Goal: Transaction & Acquisition: Purchase product/service

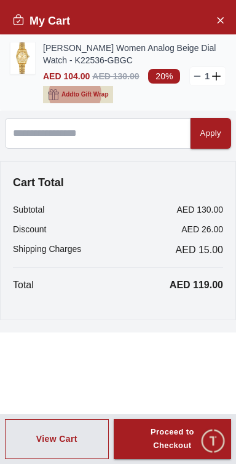
click at [93, 91] on span "Add to Gift Wrap" at bounding box center [84, 94] width 47 height 12
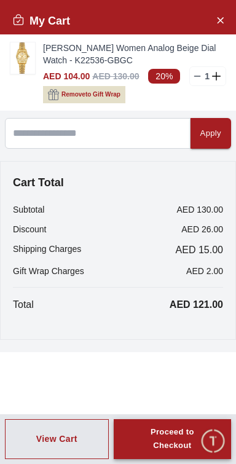
click at [162, 446] on div "Proceed to Checkout" at bounding box center [172, 439] width 73 height 28
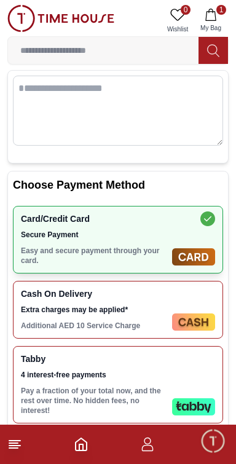
scroll to position [128, 0]
click at [208, 313] on img at bounding box center [193, 321] width 43 height 17
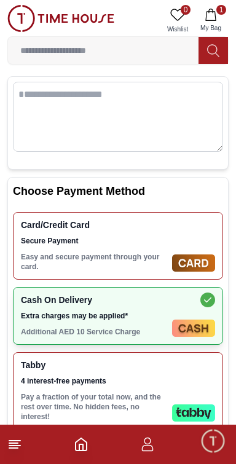
scroll to position [0, 0]
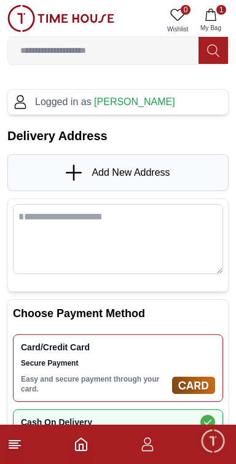
click at [168, 354] on div "Card/Credit Card Secure Payment Easy and secure payment through your card." at bounding box center [118, 368] width 210 height 68
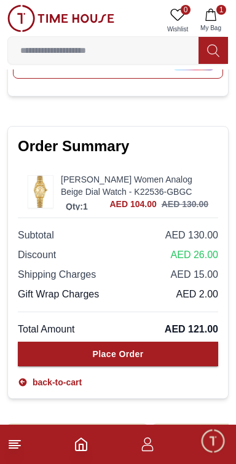
scroll to position [557, 0]
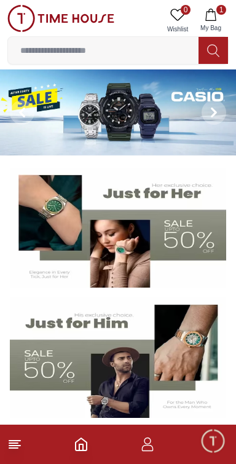
click at [21, 447] on icon at bounding box center [14, 444] width 15 height 15
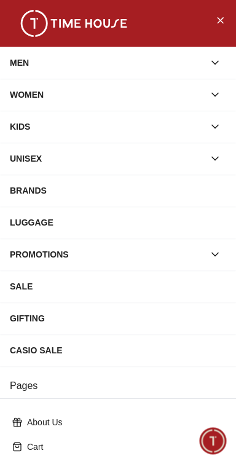
scroll to position [176, 0]
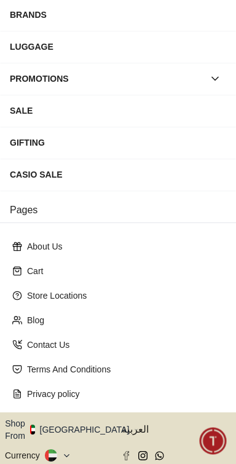
click at [134, 425] on icon "button" at bounding box center [136, 429] width 4 height 9
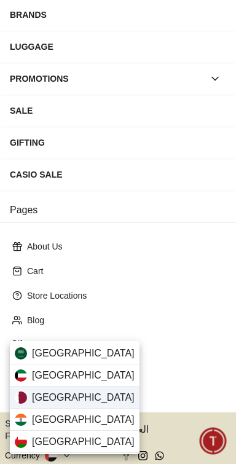
click at [105, 399] on div "[GEOGRAPHIC_DATA]" at bounding box center [75, 397] width 130 height 22
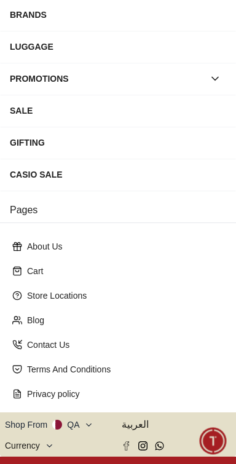
scroll to position [174, 0]
